Goal: Find specific page/section: Find specific page/section

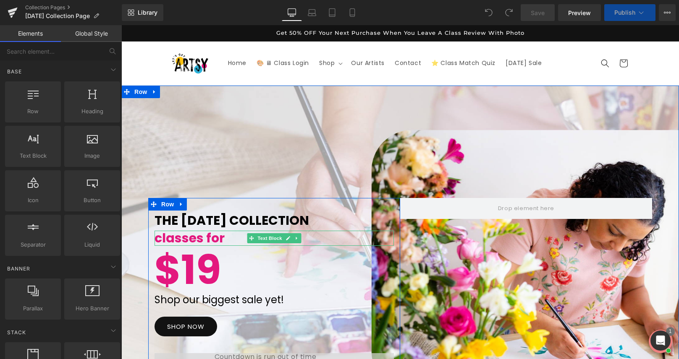
click at [217, 237] on span "classes for" at bounding box center [189, 238] width 70 height 18
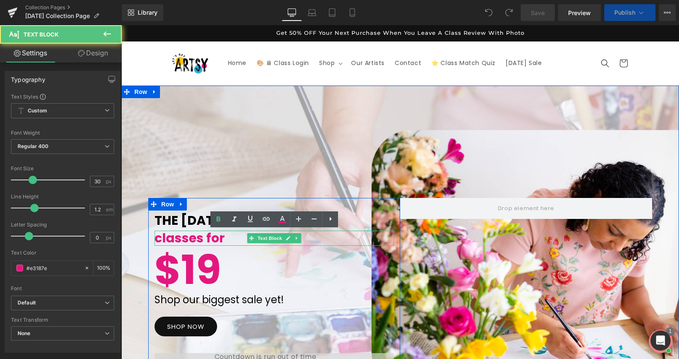
click at [217, 237] on span "classes for" at bounding box center [189, 238] width 70 height 18
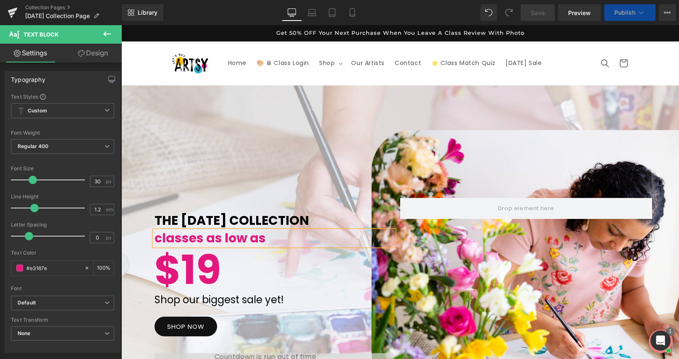
click at [265, 193] on div "THE [DATE] COLLECTION Text Block classes as low as Text Block $19 Text Block Sh…" at bounding box center [400, 261] width 558 height 351
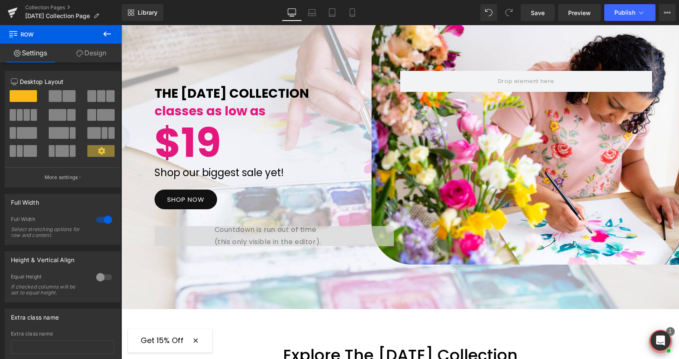
scroll to position [127, 0]
click at [353, 13] on icon at bounding box center [352, 12] width 8 height 8
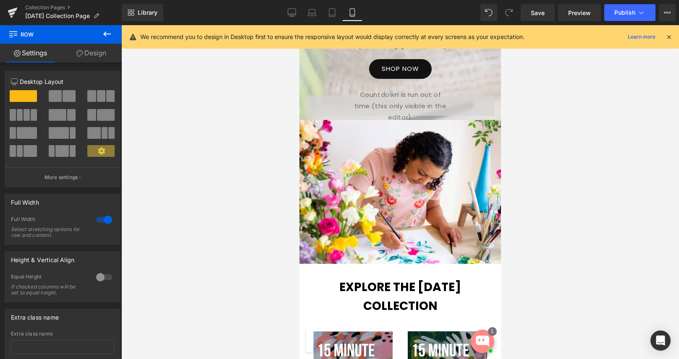
scroll to position [0, 0]
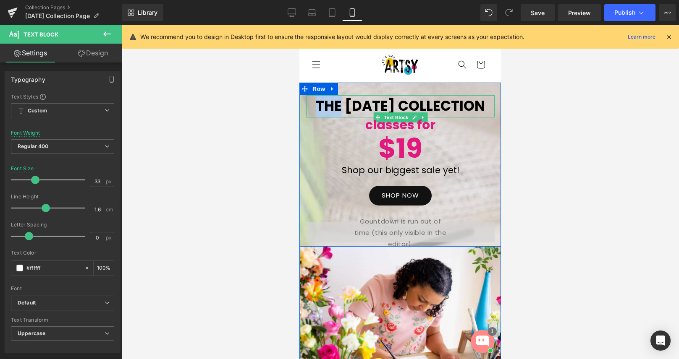
drag, startPoint x: 372, startPoint y: 105, endPoint x: 350, endPoint y: 105, distance: 22.3
click at [350, 105] on span "THE [DATE] COLLECTION" at bounding box center [400, 106] width 169 height 20
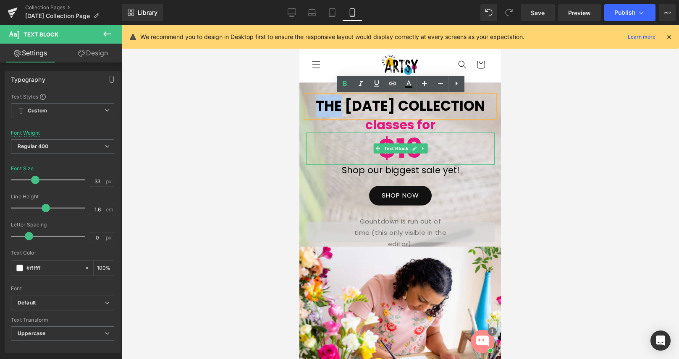
click at [448, 162] on p "$19" at bounding box center [400, 149] width 188 height 32
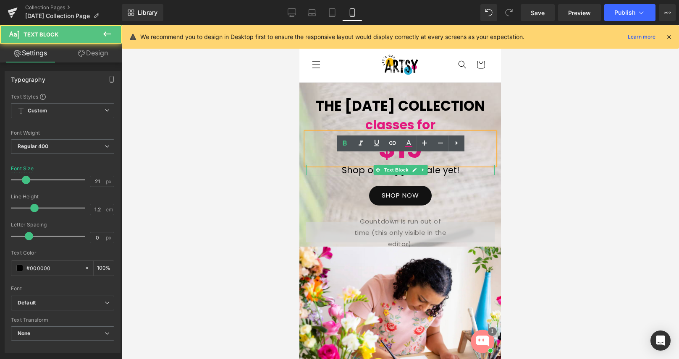
click at [430, 175] on p "Shop our biggest sale yet!" at bounding box center [400, 170] width 188 height 10
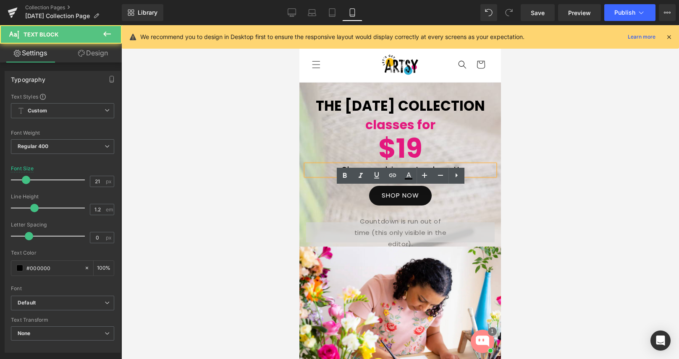
click at [436, 175] on p "Shop our biggest sale yet!" at bounding box center [400, 170] width 188 height 10
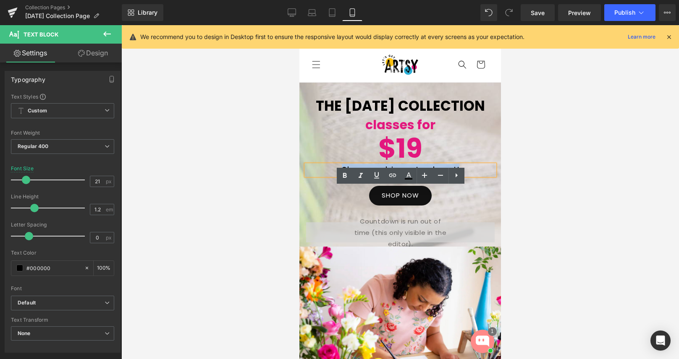
click at [436, 175] on p "Shop our biggest sale yet!" at bounding box center [400, 170] width 188 height 10
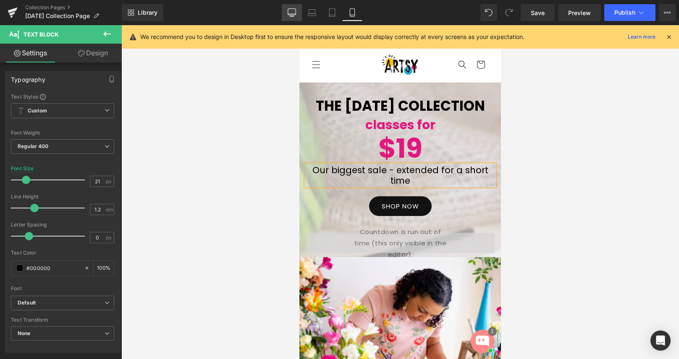
click at [294, 14] on icon at bounding box center [292, 14] width 8 height 0
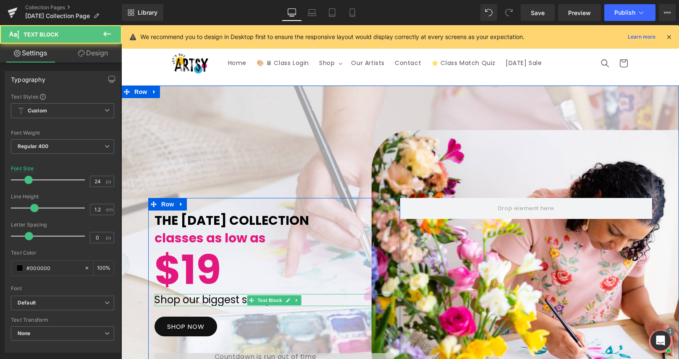
click at [227, 303] on p "Shop our biggest sale yet!" at bounding box center [273, 300] width 239 height 12
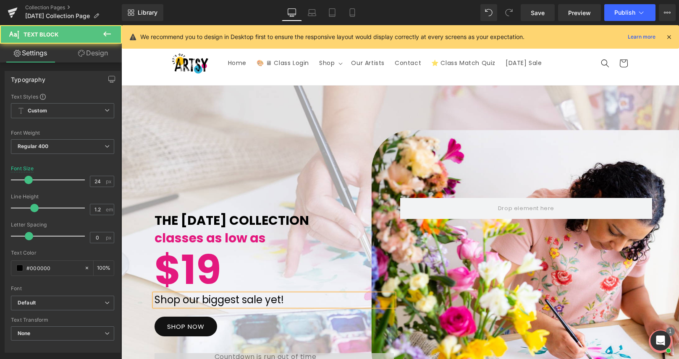
click at [227, 303] on p "Shop our biggest sale yet!" at bounding box center [273, 300] width 239 height 12
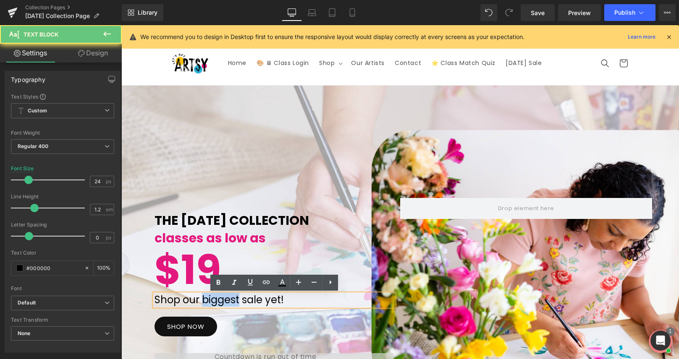
click at [227, 303] on p "Shop our biggest sale yet!" at bounding box center [273, 300] width 239 height 12
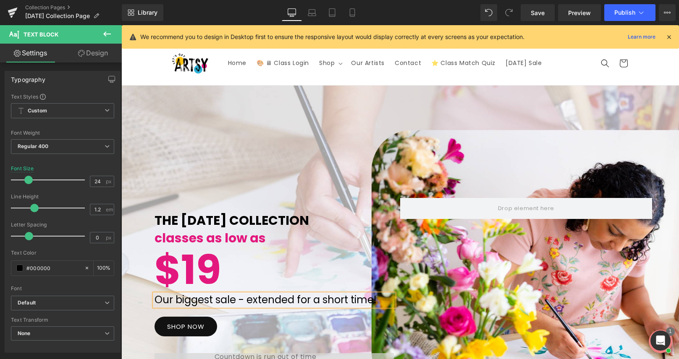
click at [298, 300] on p "Our biggest sale - extended for a short time!" at bounding box center [273, 300] width 239 height 12
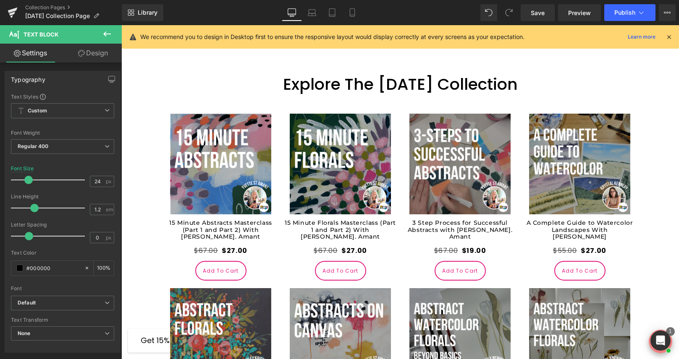
scroll to position [448, 0]
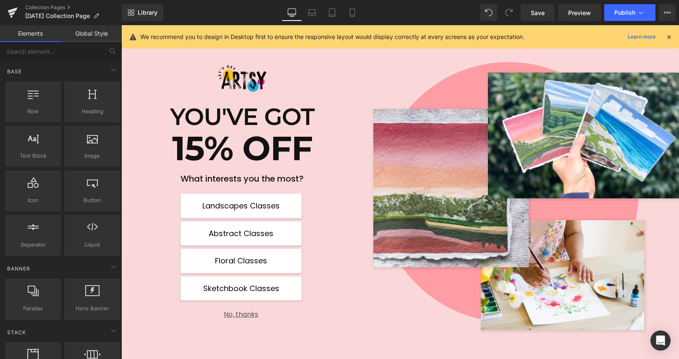
click at [234, 317] on button "No, thanks" at bounding box center [241, 311] width 121 height 15
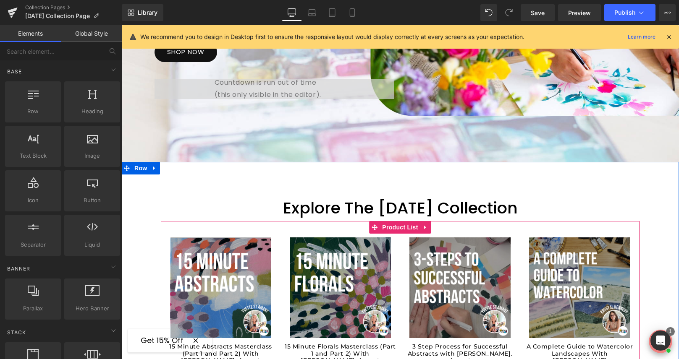
scroll to position [0, 0]
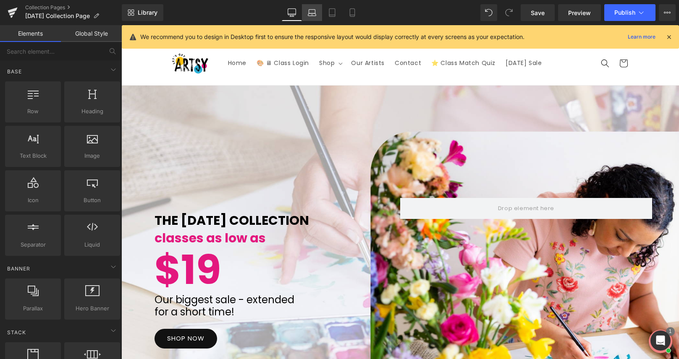
click at [308, 10] on icon at bounding box center [312, 12] width 8 height 8
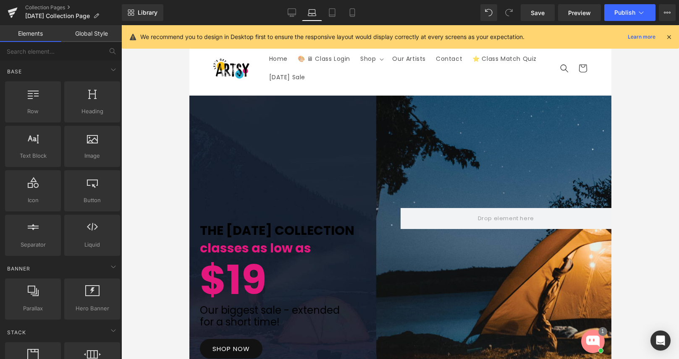
scroll to position [71, 0]
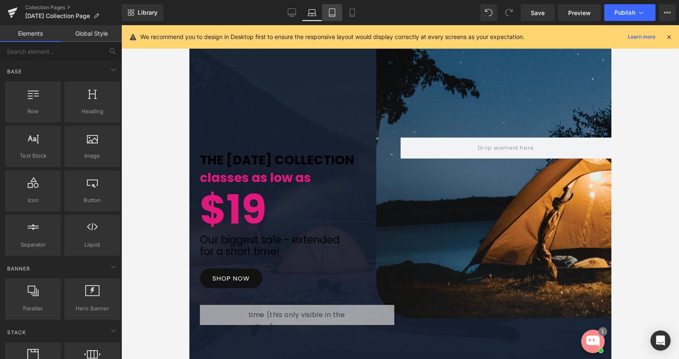
click at [330, 13] on icon at bounding box center [332, 12] width 8 height 8
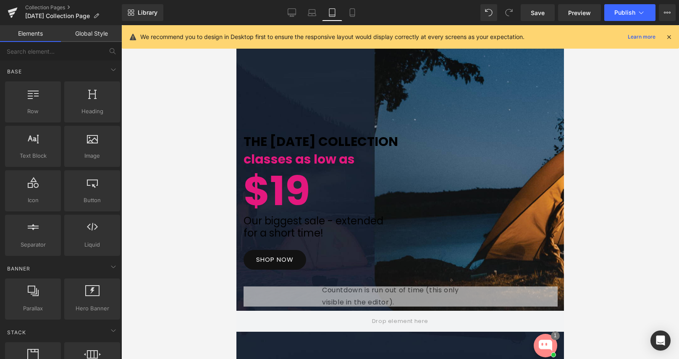
scroll to position [436, 0]
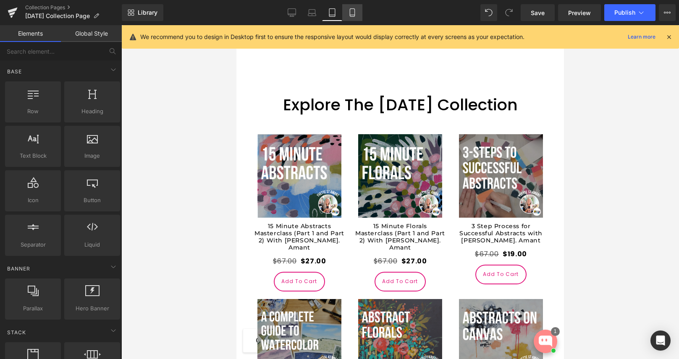
click at [353, 12] on icon at bounding box center [352, 12] width 8 height 8
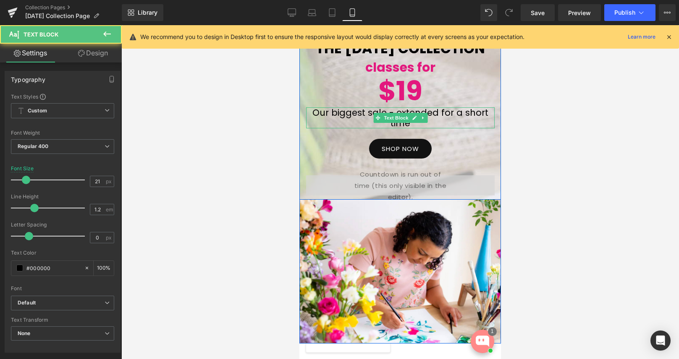
click at [441, 128] on p "Our biggest sale - extended for a short time" at bounding box center [400, 117] width 188 height 21
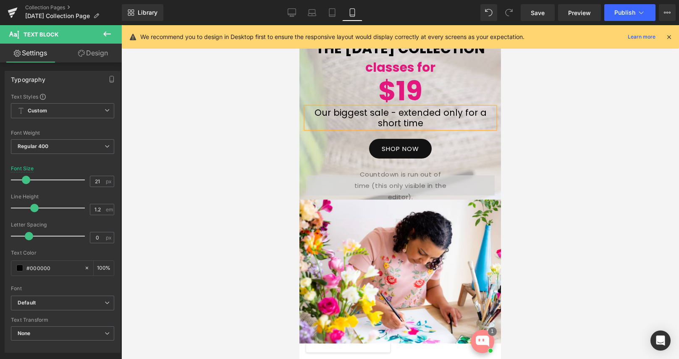
click at [442, 128] on p "Our biggest sale - extended only for a short time" at bounding box center [400, 117] width 188 height 21
click at [625, 224] on div at bounding box center [400, 192] width 558 height 334
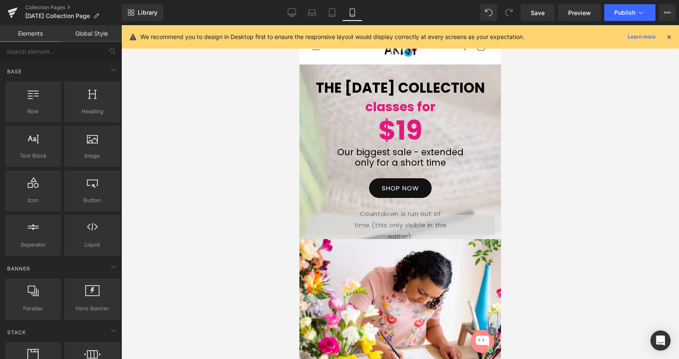
scroll to position [17, 0]
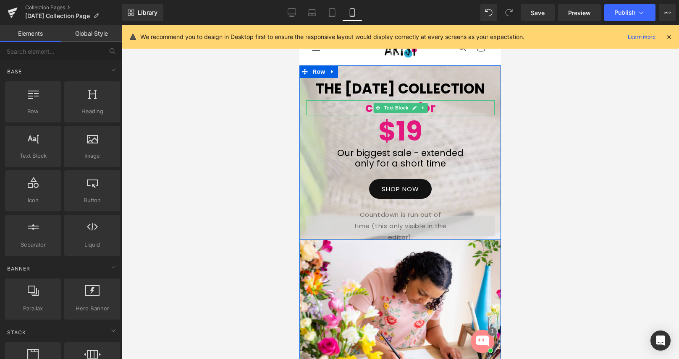
click at [429, 117] on span "classes for" at bounding box center [400, 108] width 70 height 18
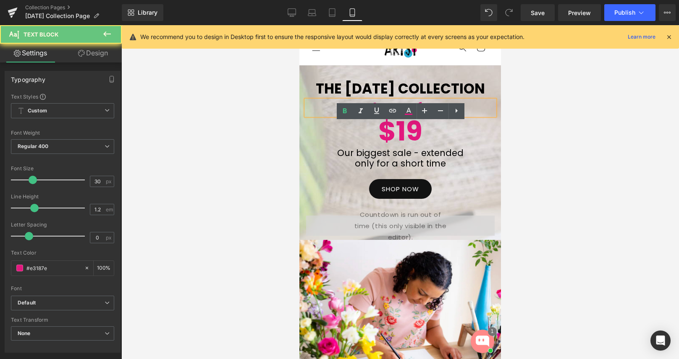
click at [438, 115] on div "classes for" at bounding box center [400, 107] width 188 height 15
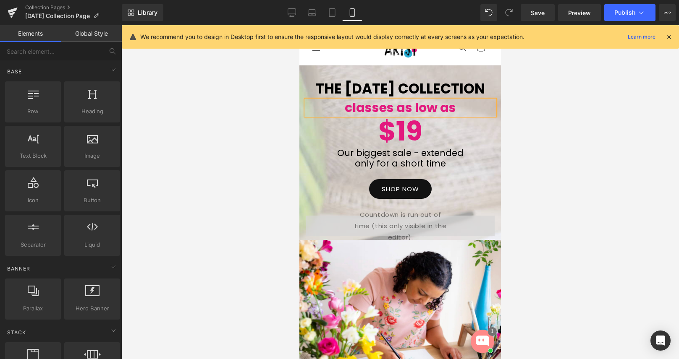
click at [584, 139] on div at bounding box center [400, 192] width 558 height 334
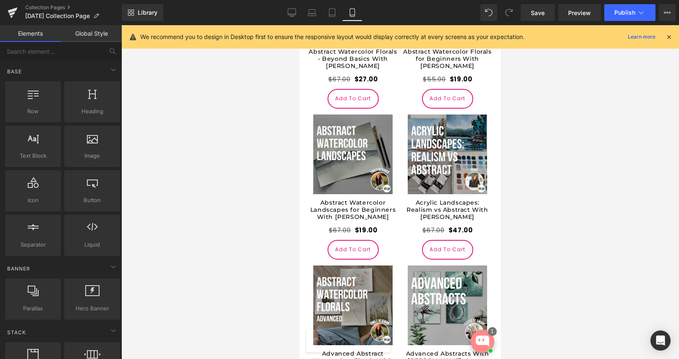
scroll to position [962, 0]
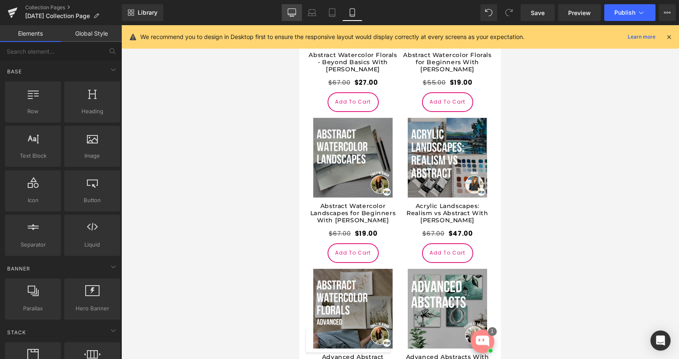
click at [293, 14] on icon at bounding box center [292, 12] width 8 height 8
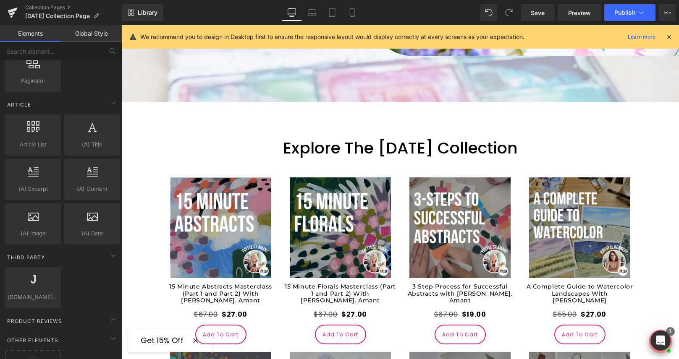
scroll to position [1598, 0]
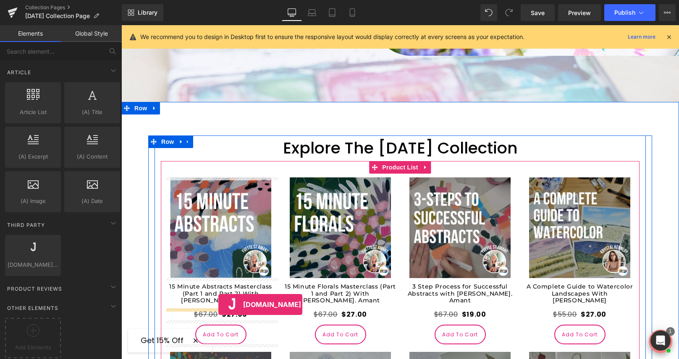
drag, startPoint x: 154, startPoint y: 275, endPoint x: 218, endPoint y: 305, distance: 70.4
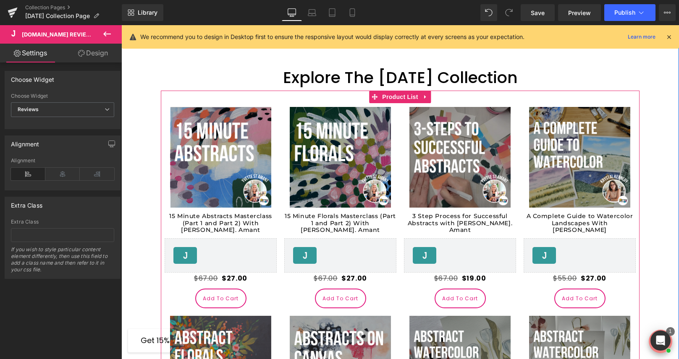
scroll to position [437, 0]
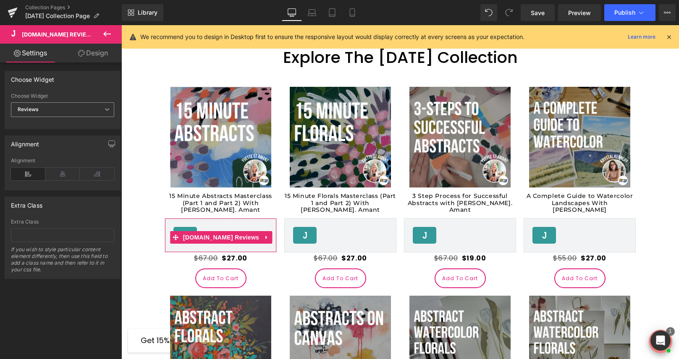
click at [67, 104] on span "Reviews" at bounding box center [62, 109] width 103 height 15
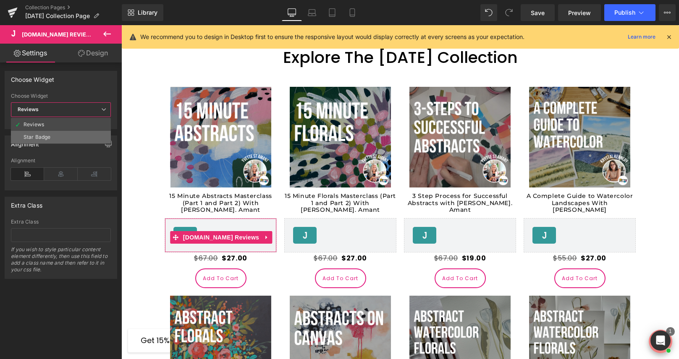
click at [57, 134] on li "Star Badge" at bounding box center [61, 137] width 100 height 13
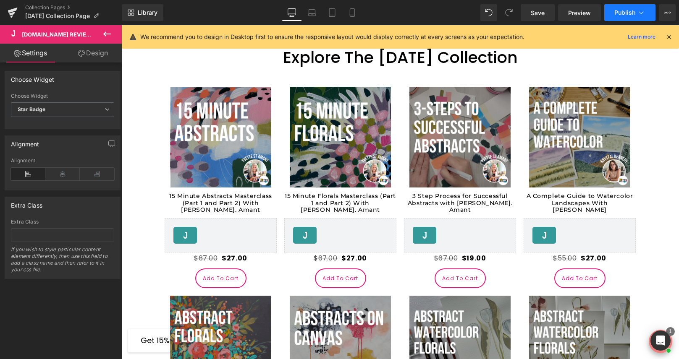
click at [624, 14] on span "Publish" at bounding box center [624, 12] width 21 height 7
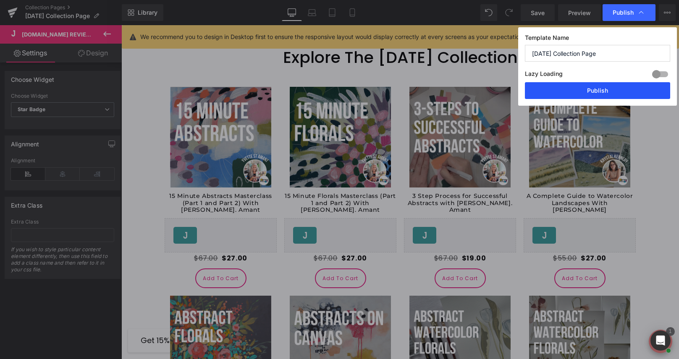
click at [604, 91] on button "Publish" at bounding box center [597, 90] width 145 height 17
